Goal: Browse casually: Explore the website without a specific task or goal

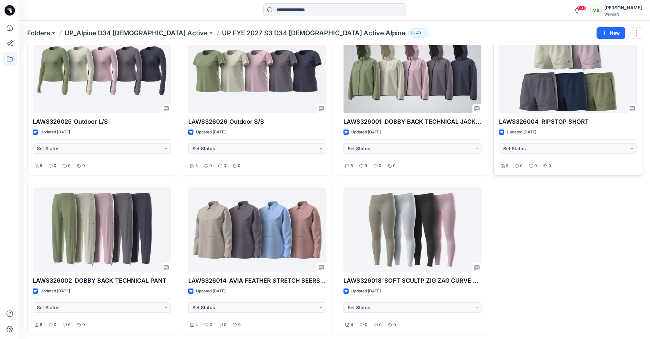
scroll to position [1961, 0]
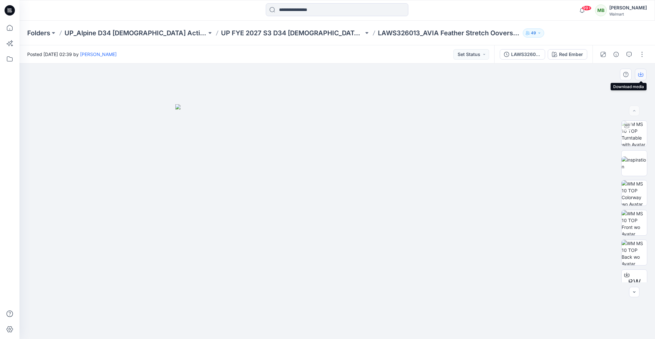
click at [641, 73] on icon "button" at bounding box center [640, 74] width 5 height 5
click at [642, 74] on icon "button" at bounding box center [640, 75] width 5 height 4
click at [641, 72] on icon "button" at bounding box center [640, 74] width 5 height 5
click at [643, 71] on button "button" at bounding box center [640, 75] width 12 height 12
click at [262, 35] on p "UP FYE 2027 S3 D34 Ladies Active Alpine" at bounding box center [292, 33] width 142 height 9
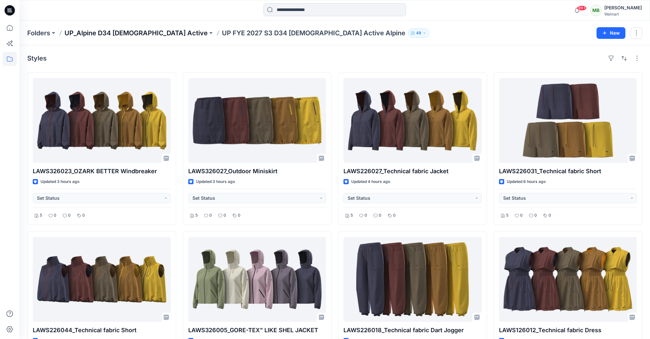
click at [151, 33] on p "UP_Alpine D34 [DEMOGRAPHIC_DATA] Active" at bounding box center [135, 33] width 143 height 9
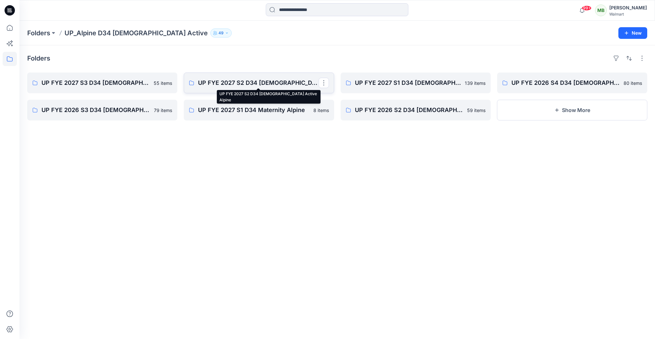
click at [261, 82] on p "UP FYE 2027 S2 D34 Ladies Active Alpine" at bounding box center [258, 82] width 120 height 9
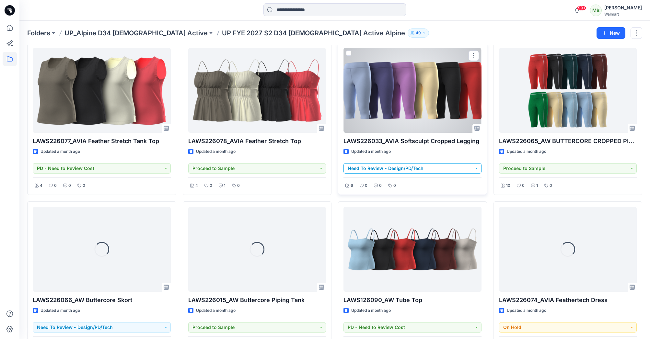
scroll to position [1428, 0]
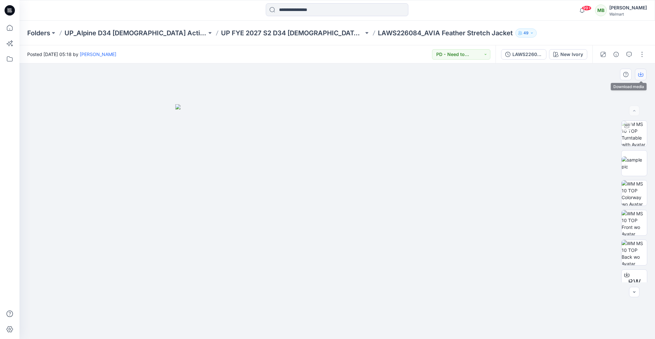
click at [637, 74] on button "button" at bounding box center [640, 75] width 12 height 12
click at [639, 74] on icon "button" at bounding box center [640, 74] width 5 height 5
click at [641, 74] on icon "button" at bounding box center [640, 74] width 5 height 5
click at [640, 73] on icon "button" at bounding box center [640, 74] width 5 height 5
click at [641, 76] on icon "button" at bounding box center [640, 75] width 5 height 4
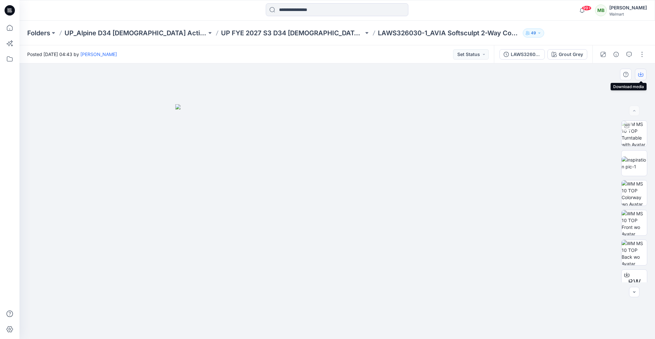
click at [640, 72] on button "button" at bounding box center [640, 75] width 12 height 12
click at [642, 76] on icon "button" at bounding box center [640, 74] width 5 height 5
click at [643, 77] on button "button" at bounding box center [640, 75] width 12 height 12
click at [639, 73] on icon "button" at bounding box center [640, 74] width 5 height 5
click at [635, 77] on button "button" at bounding box center [640, 75] width 12 height 12
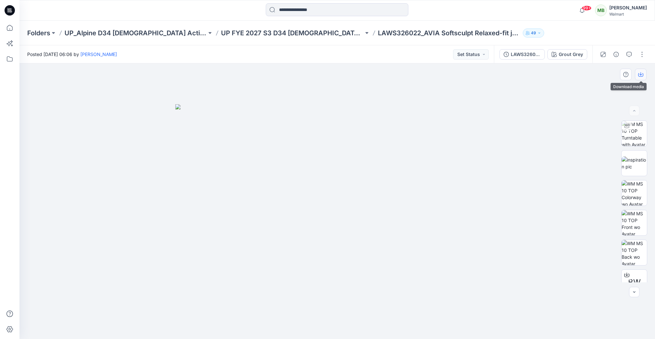
click at [640, 77] on button "button" at bounding box center [640, 75] width 12 height 12
click at [638, 79] on div "[PERSON_NAME] Grey Loading... Material Properties Loading..." at bounding box center [336, 201] width 635 height 276
click at [640, 76] on icon "button" at bounding box center [640, 74] width 5 height 5
click at [639, 75] on icon "button" at bounding box center [640, 74] width 5 height 5
click at [639, 73] on icon "button" at bounding box center [640, 74] width 5 height 5
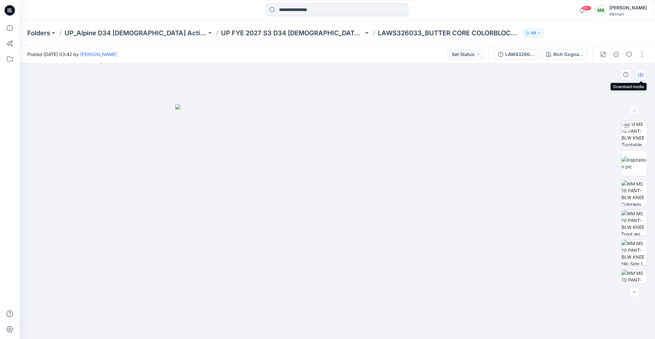
click at [638, 72] on icon "button" at bounding box center [640, 74] width 5 height 5
click at [641, 74] on icon "button" at bounding box center [640, 74] width 5 height 5
click at [638, 74] on icon "button" at bounding box center [640, 74] width 5 height 5
click at [644, 77] on button "button" at bounding box center [640, 75] width 12 height 12
click at [640, 72] on icon "button" at bounding box center [640, 74] width 5 height 5
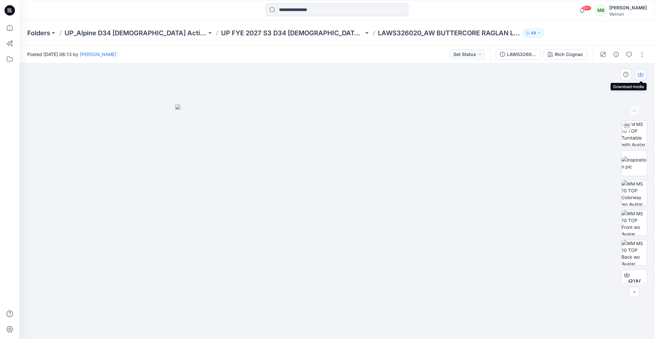
click at [639, 74] on icon "button" at bounding box center [640, 74] width 5 height 5
click at [640, 75] on icon "button" at bounding box center [640, 73] width 3 height 3
click at [642, 76] on button "button" at bounding box center [640, 75] width 12 height 12
click at [641, 72] on icon "button" at bounding box center [640, 74] width 5 height 5
click at [640, 74] on icon "button" at bounding box center [640, 73] width 3 height 3
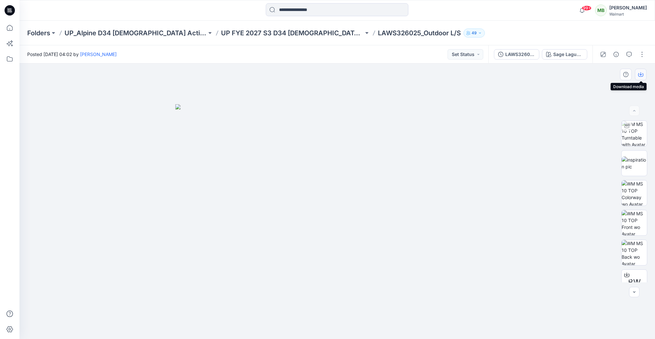
click at [642, 71] on button "button" at bounding box center [640, 75] width 12 height 12
click at [640, 75] on icon "button" at bounding box center [640, 74] width 5 height 5
click at [640, 77] on icon "button" at bounding box center [640, 74] width 5 height 5
click at [641, 75] on icon "button" at bounding box center [640, 74] width 5 height 5
click at [640, 74] on icon "button" at bounding box center [640, 74] width 5 height 5
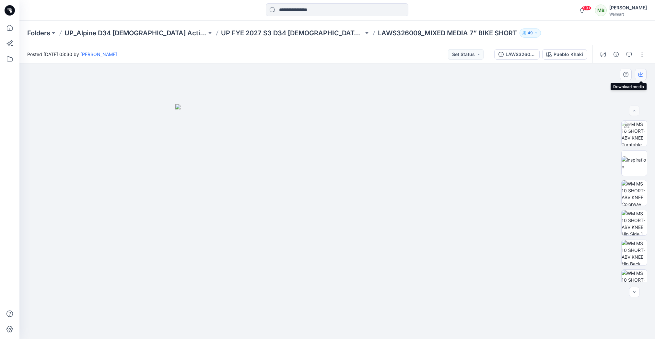
click at [642, 74] on icon "button" at bounding box center [640, 74] width 5 height 5
click at [641, 73] on icon "button" at bounding box center [640, 74] width 5 height 5
click at [642, 74] on icon "button" at bounding box center [640, 74] width 5 height 5
click at [638, 75] on icon "button" at bounding box center [640, 74] width 5 height 5
